Goal: Information Seeking & Learning: Find specific page/section

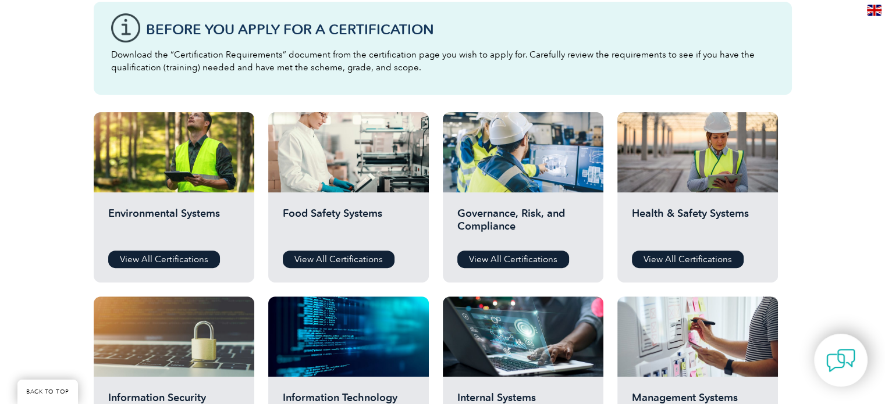
scroll to position [349, 0]
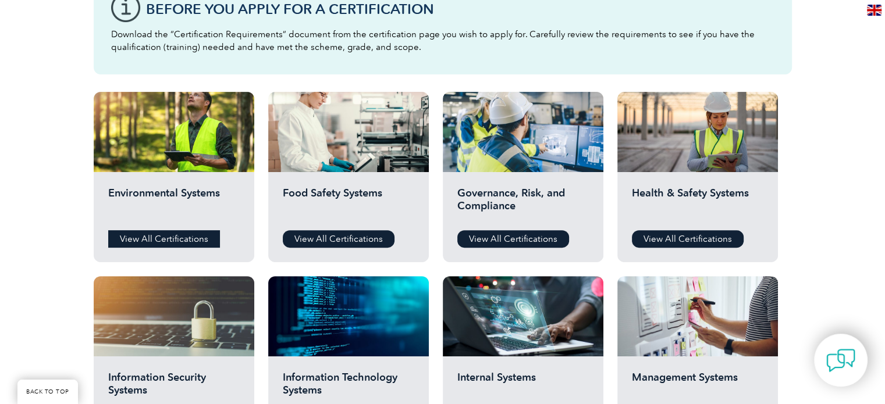
click at [182, 241] on link "View All Certifications" at bounding box center [164, 238] width 112 height 17
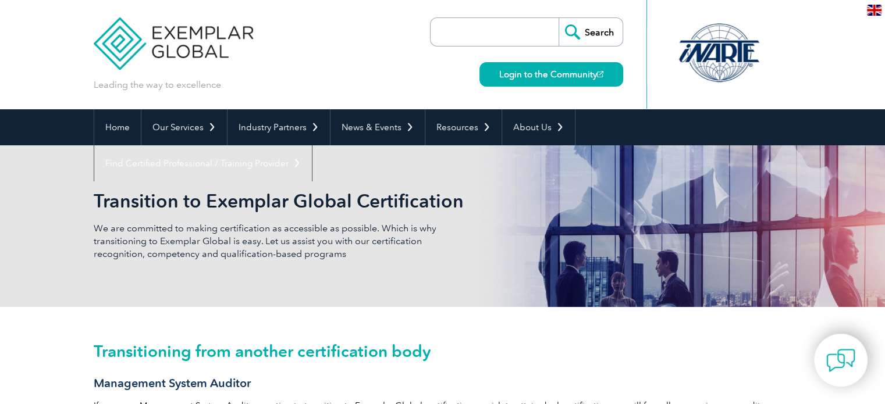
click at [517, 37] on input "search" at bounding box center [498, 32] width 122 height 28
type input "psalm"
click at [559, 18] on input "Search" at bounding box center [591, 32] width 64 height 28
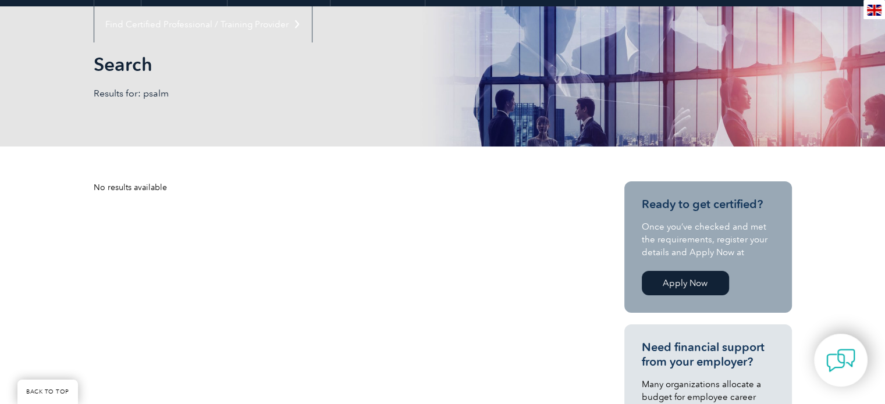
scroll to position [112, 0]
